Goal: Information Seeking & Learning: Understand process/instructions

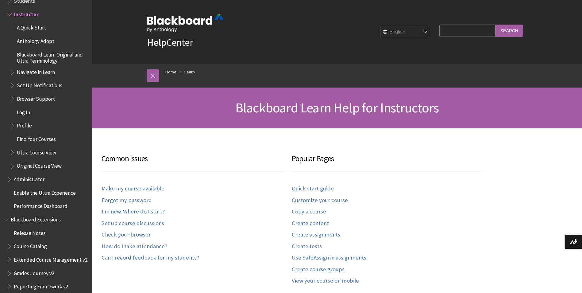
click at [241, 38] on div "English عربية Català Cymraeg Deutsch Español Suomi Français עברית Italiano 日本語 …" at bounding box center [328, 32] width 209 height 17
click at [38, 29] on span "A Quick Start" at bounding box center [31, 27] width 29 height 8
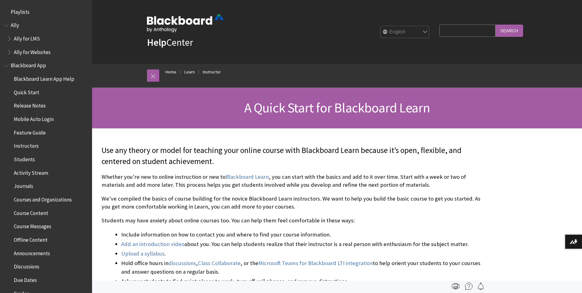
scroll to position [618, 0]
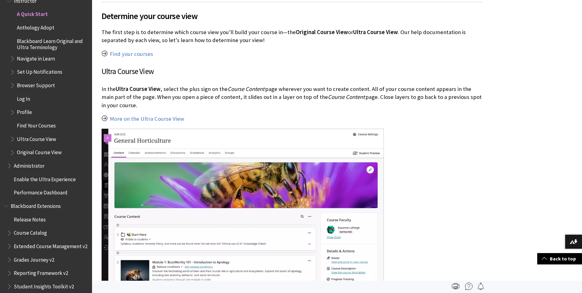
scroll to position [460, 0]
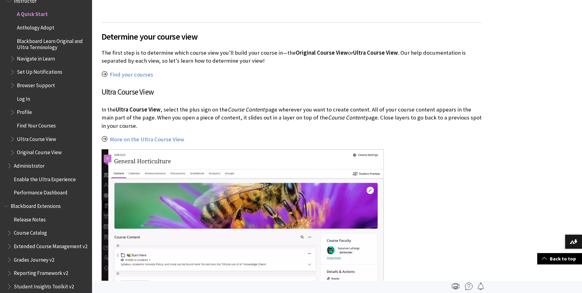
click at [462, 155] on div at bounding box center [292, 264] width 381 height 231
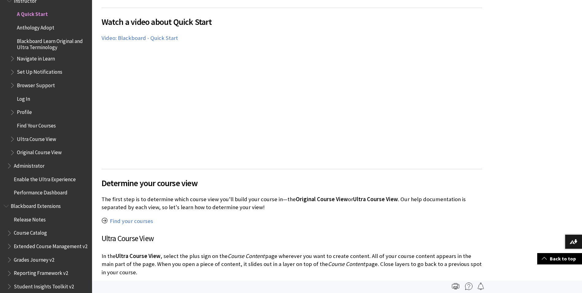
scroll to position [307, 0]
